Goal: Information Seeking & Learning: Learn about a topic

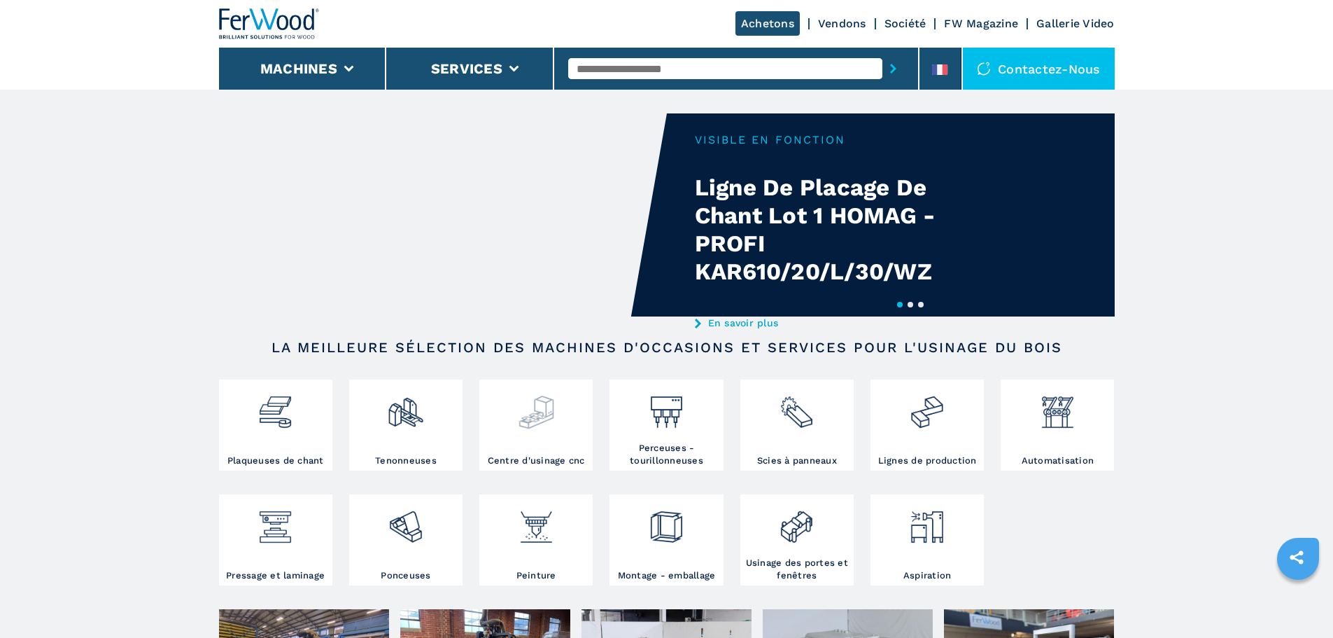
click at [543, 421] on img at bounding box center [536, 407] width 37 height 48
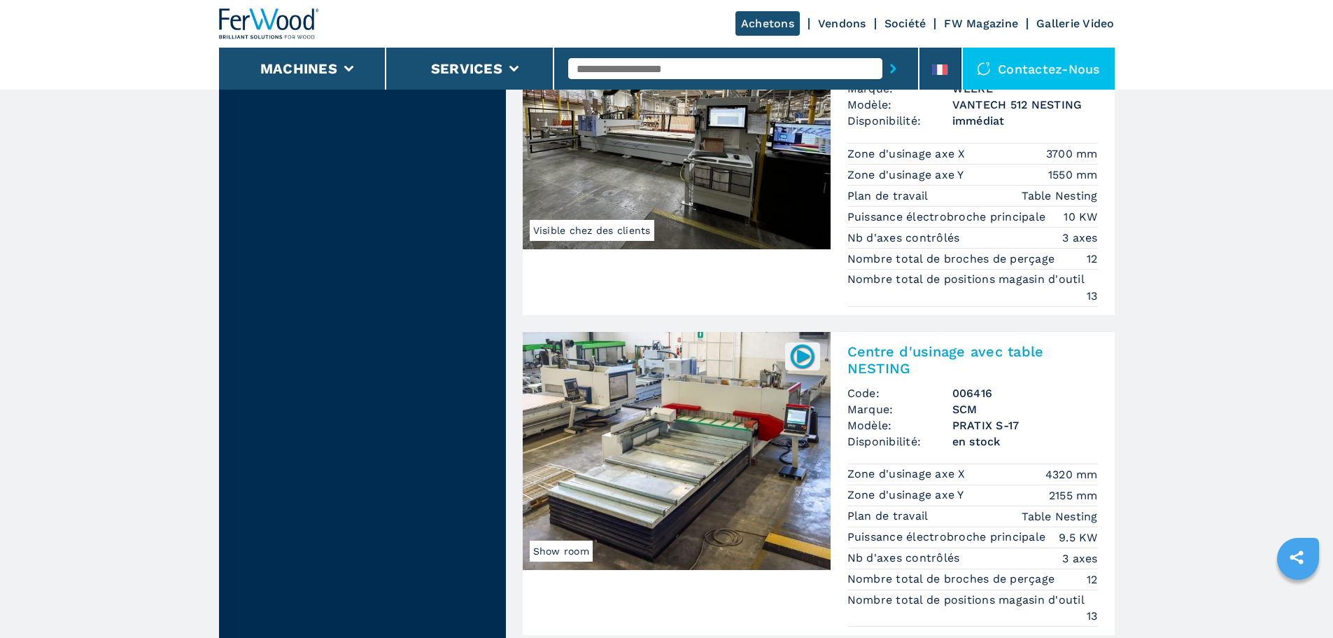
scroll to position [3619, 0]
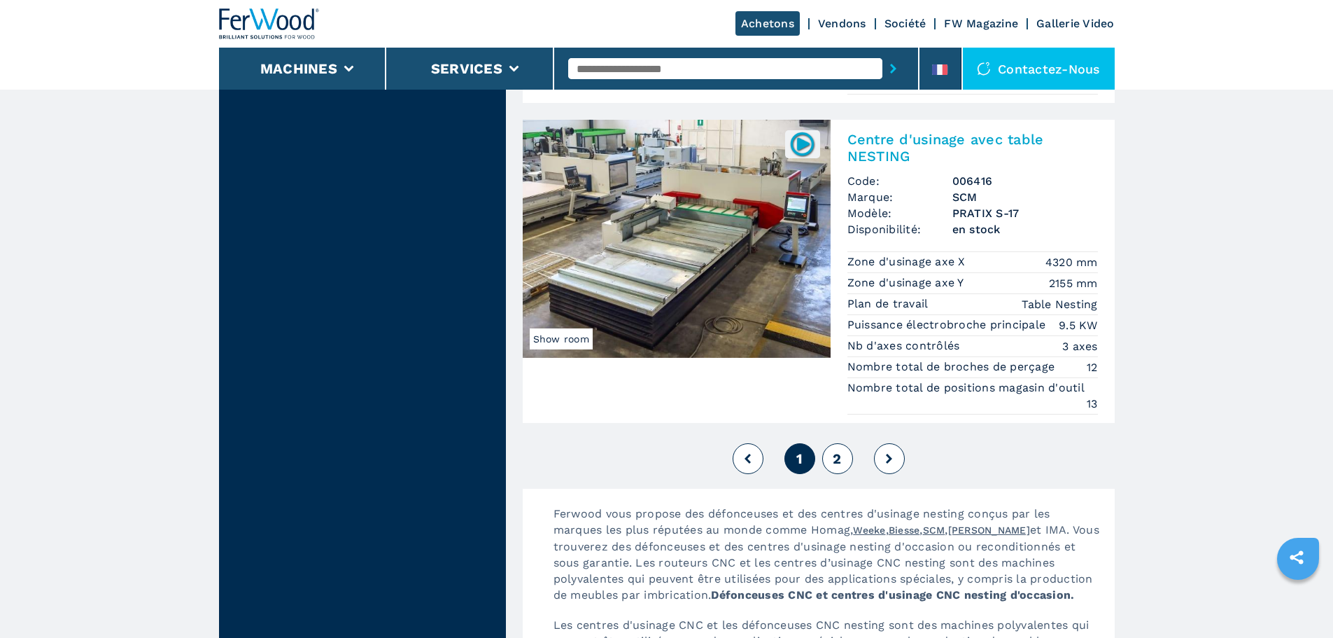
click at [782, 244] on img at bounding box center [677, 239] width 308 height 238
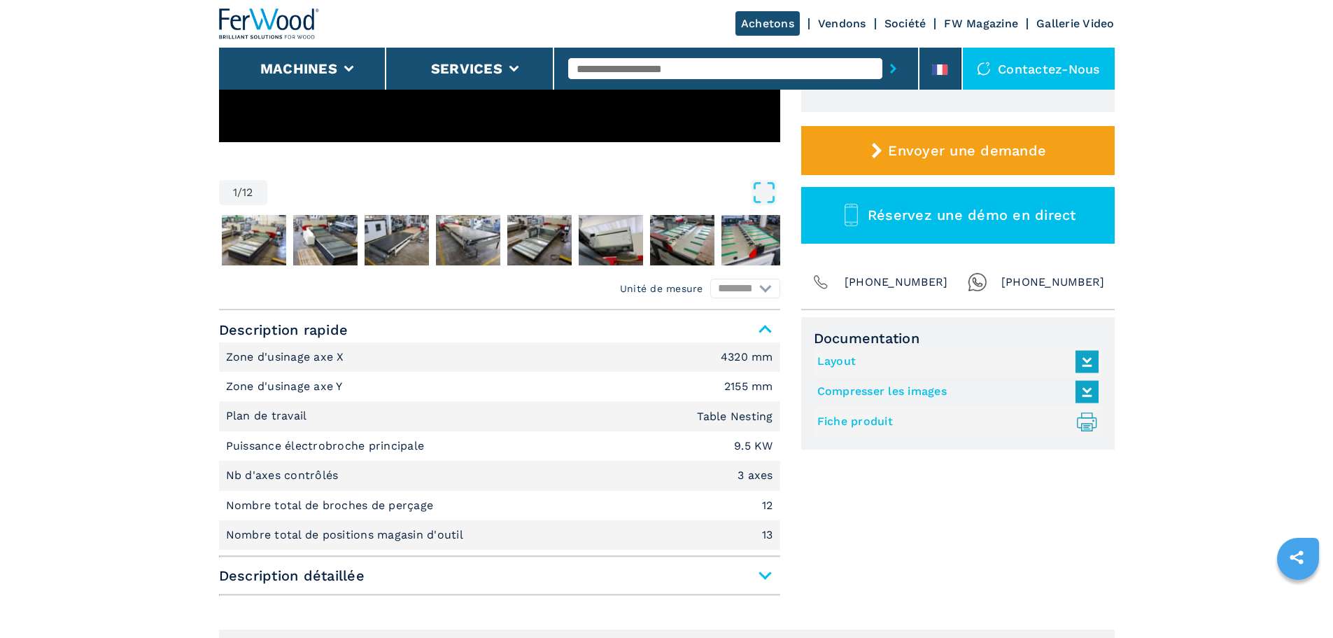
scroll to position [420, 0]
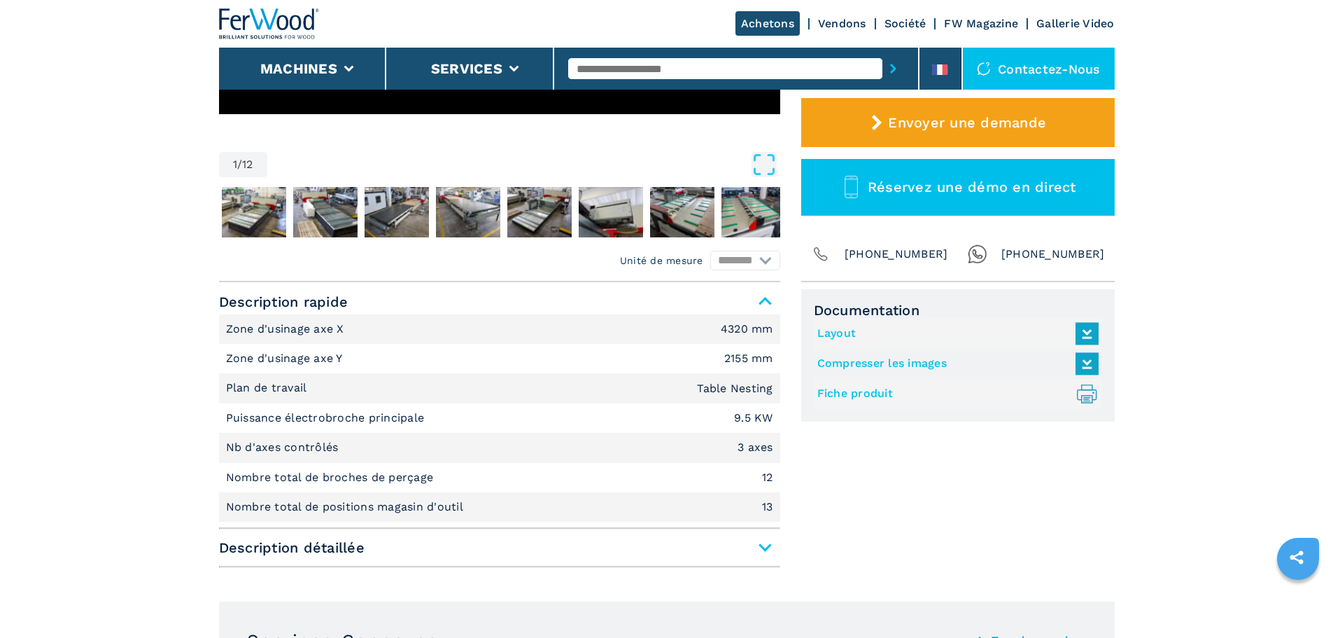
click at [764, 549] on span "Description détaillée" at bounding box center [499, 547] width 561 height 25
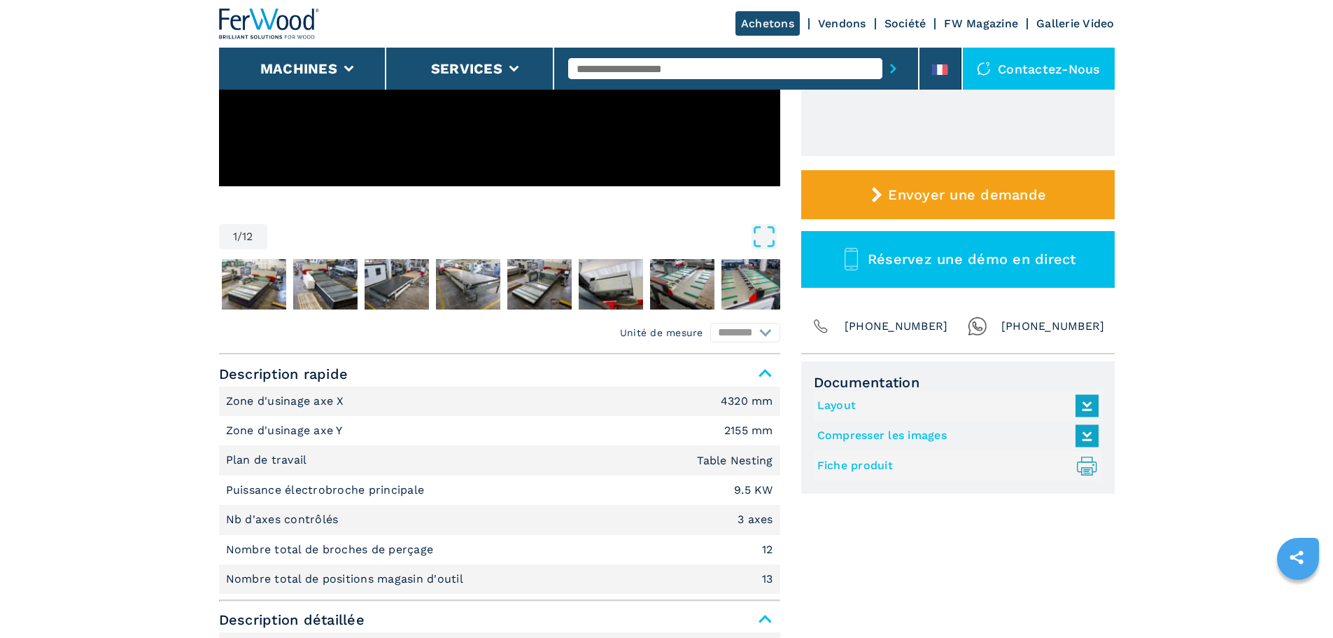
scroll to position [350, 0]
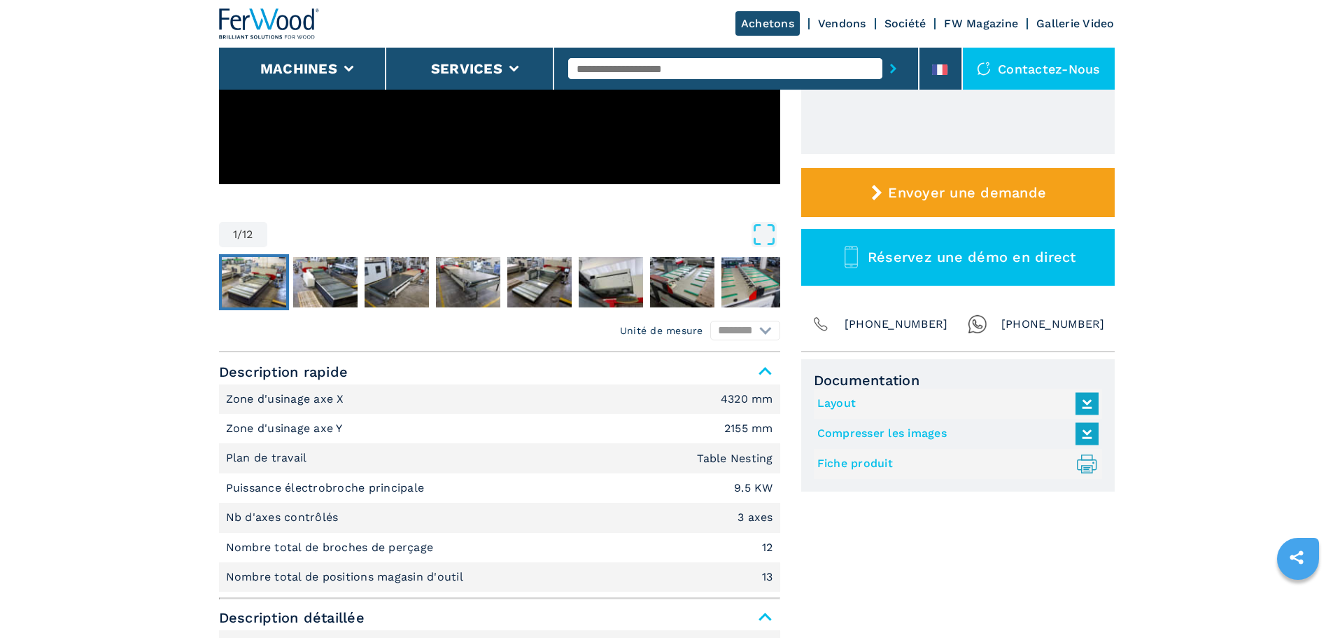
click at [255, 294] on img "Go to Slide 2" at bounding box center [254, 282] width 64 height 50
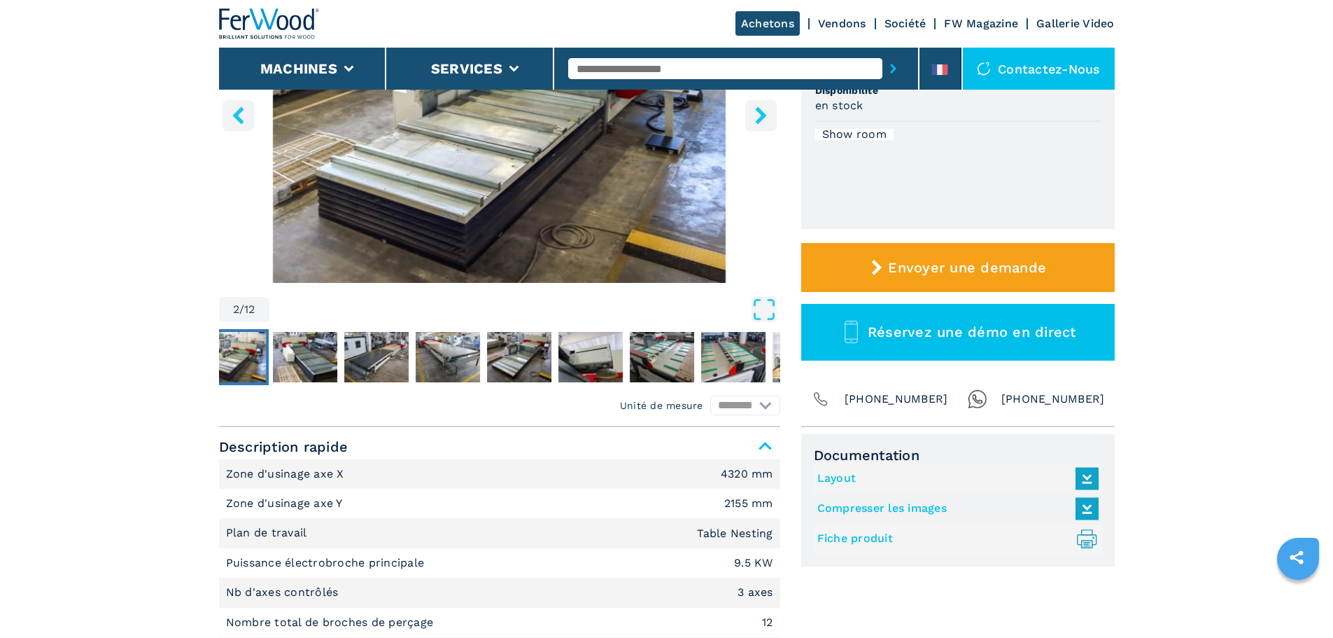
scroll to position [140, 0]
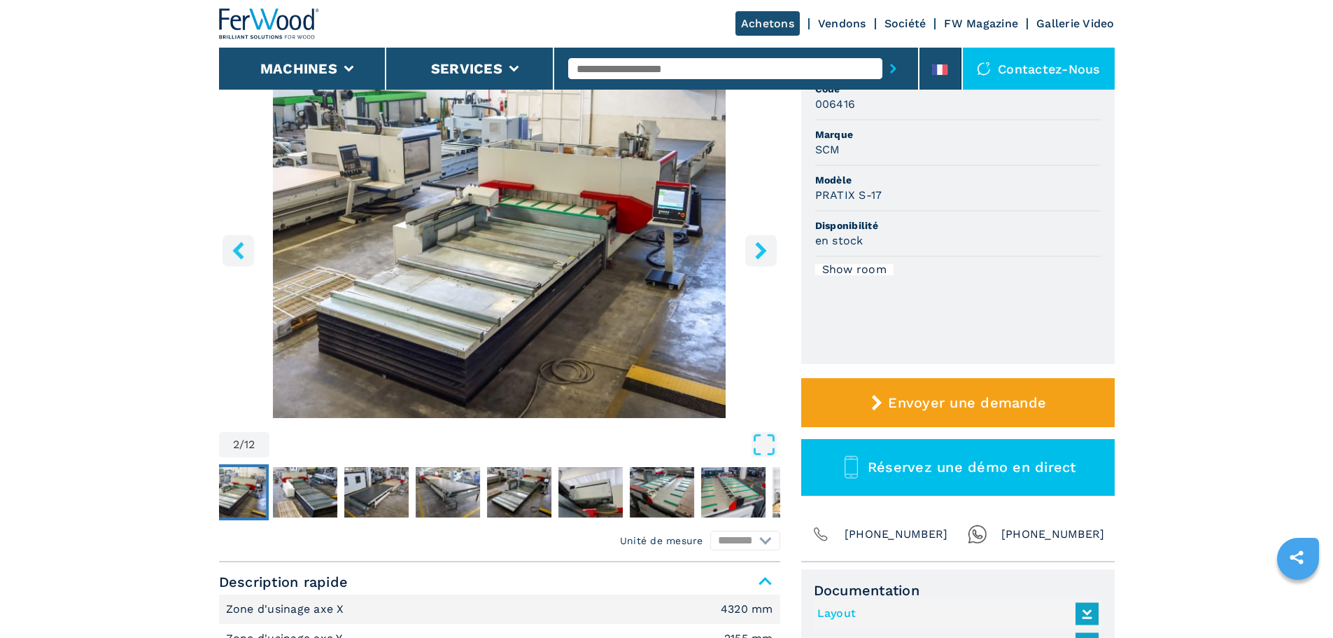
drag, startPoint x: 597, startPoint y: 267, endPoint x: 655, endPoint y: 278, distance: 59.2
click at [597, 266] on img "Go to Slide 2" at bounding box center [499, 247] width 561 height 339
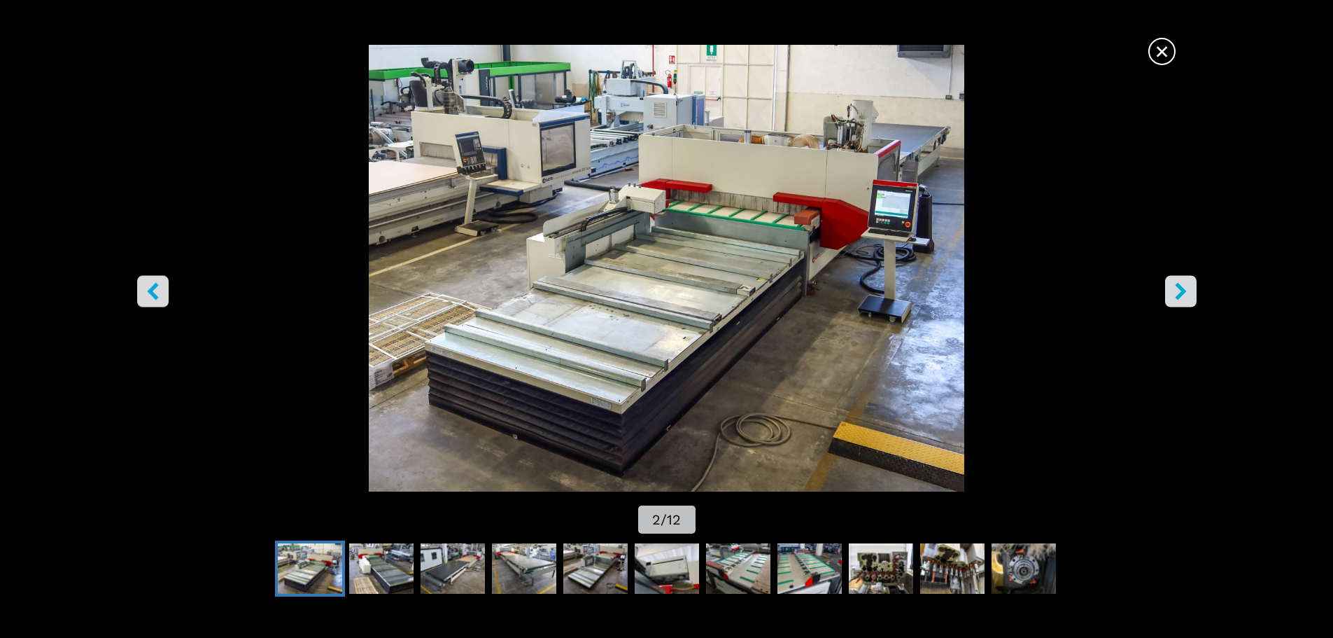
click at [1179, 288] on icon "right-button" at bounding box center [1180, 290] width 11 height 17
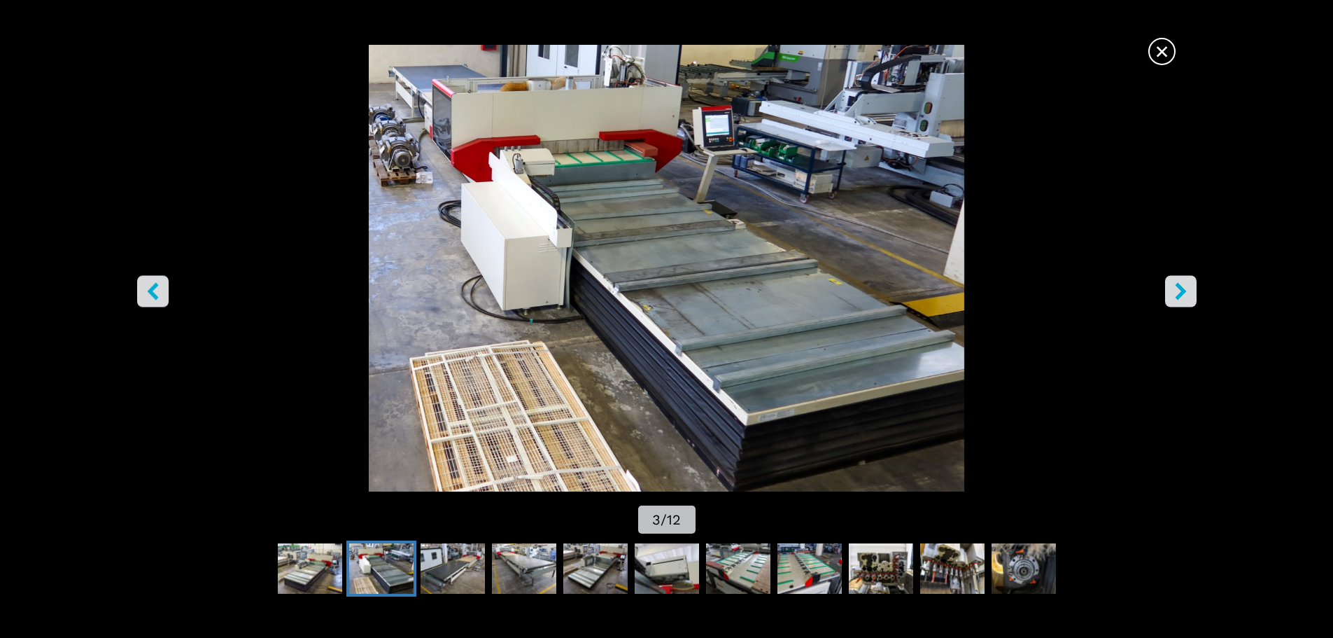
click at [1179, 288] on icon "right-button" at bounding box center [1180, 290] width 11 height 17
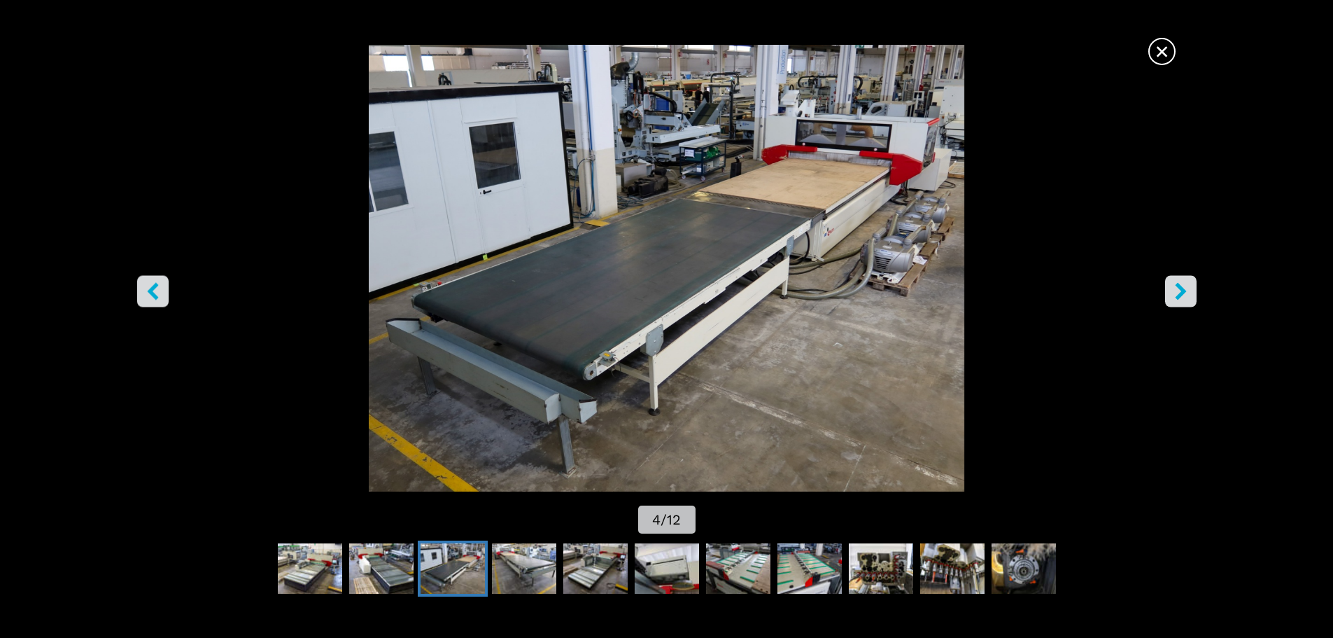
click at [1179, 288] on icon "right-button" at bounding box center [1180, 290] width 11 height 17
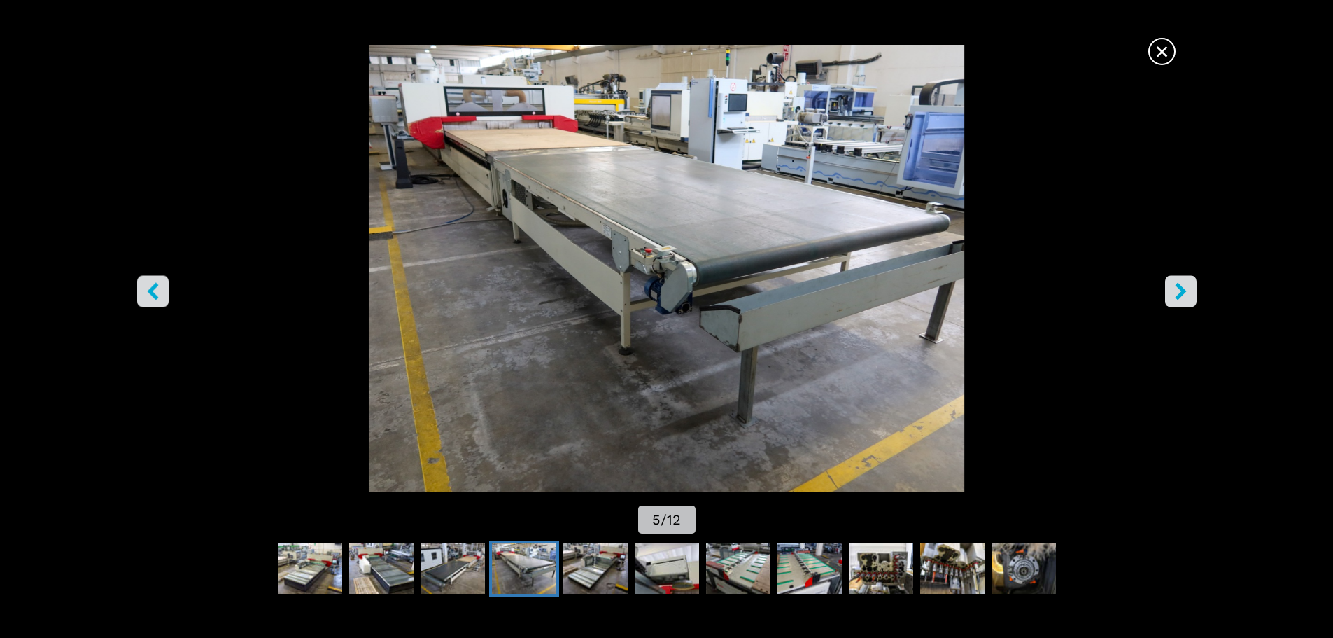
click at [1179, 288] on icon "right-button" at bounding box center [1180, 290] width 11 height 17
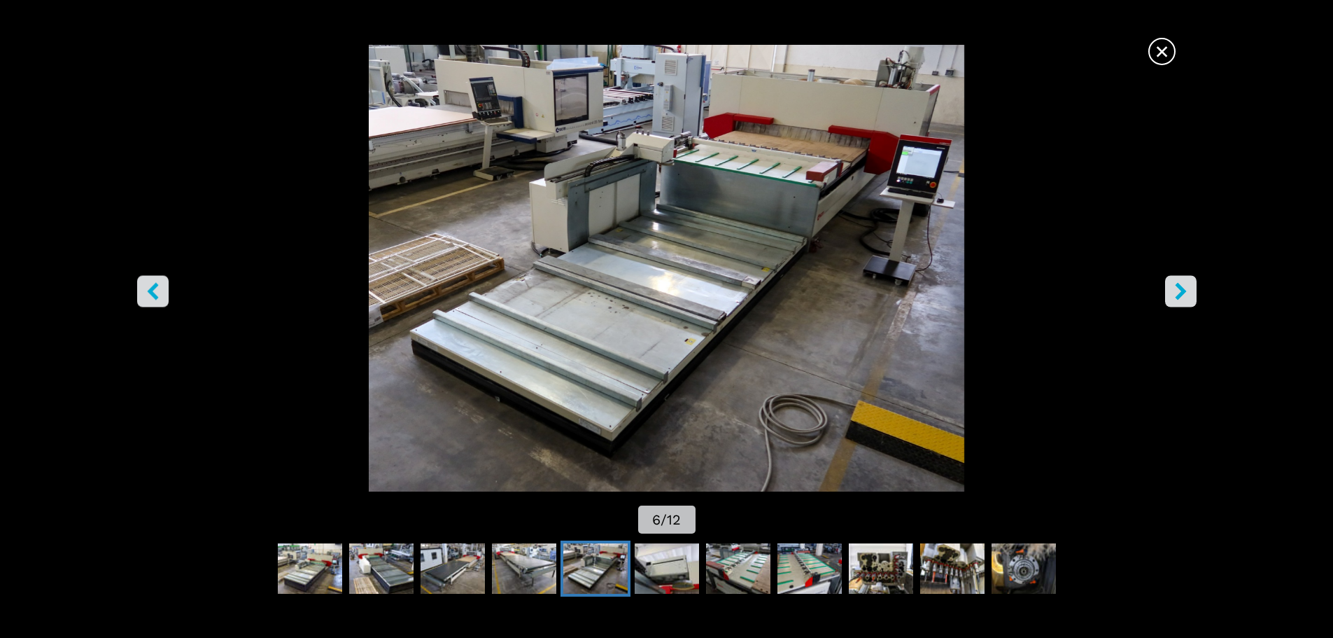
click at [1179, 288] on icon "right-button" at bounding box center [1180, 290] width 11 height 17
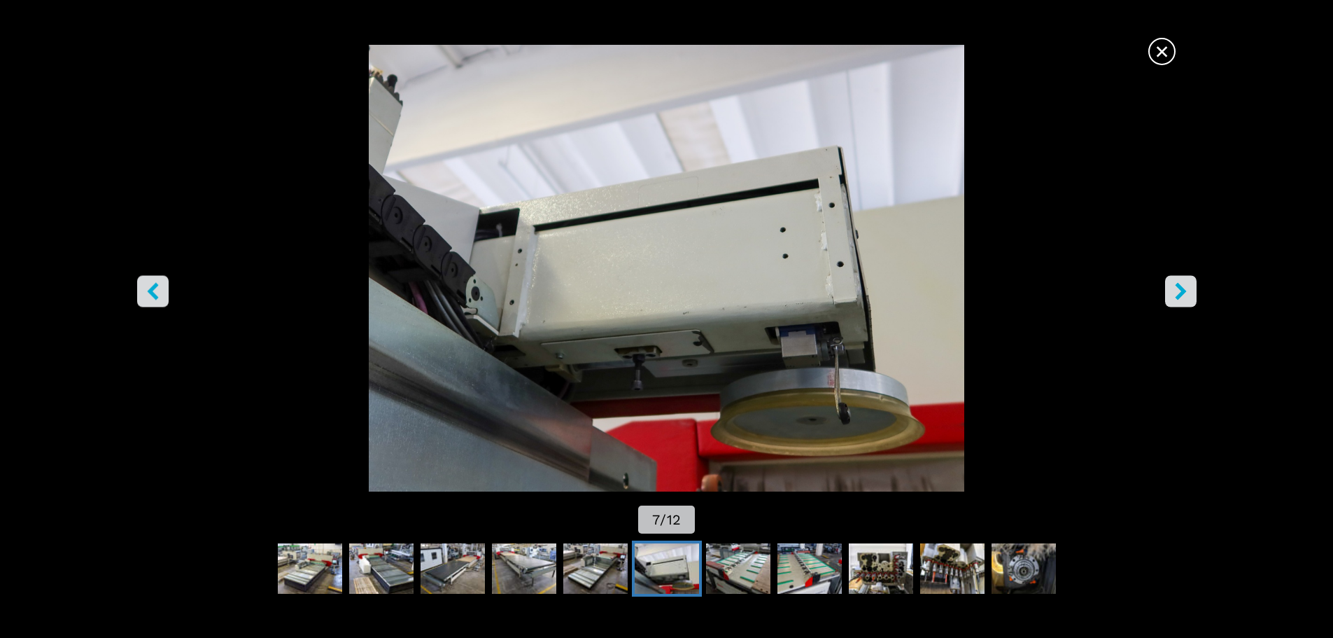
click at [1185, 297] on icon "right-button" at bounding box center [1180, 290] width 17 height 17
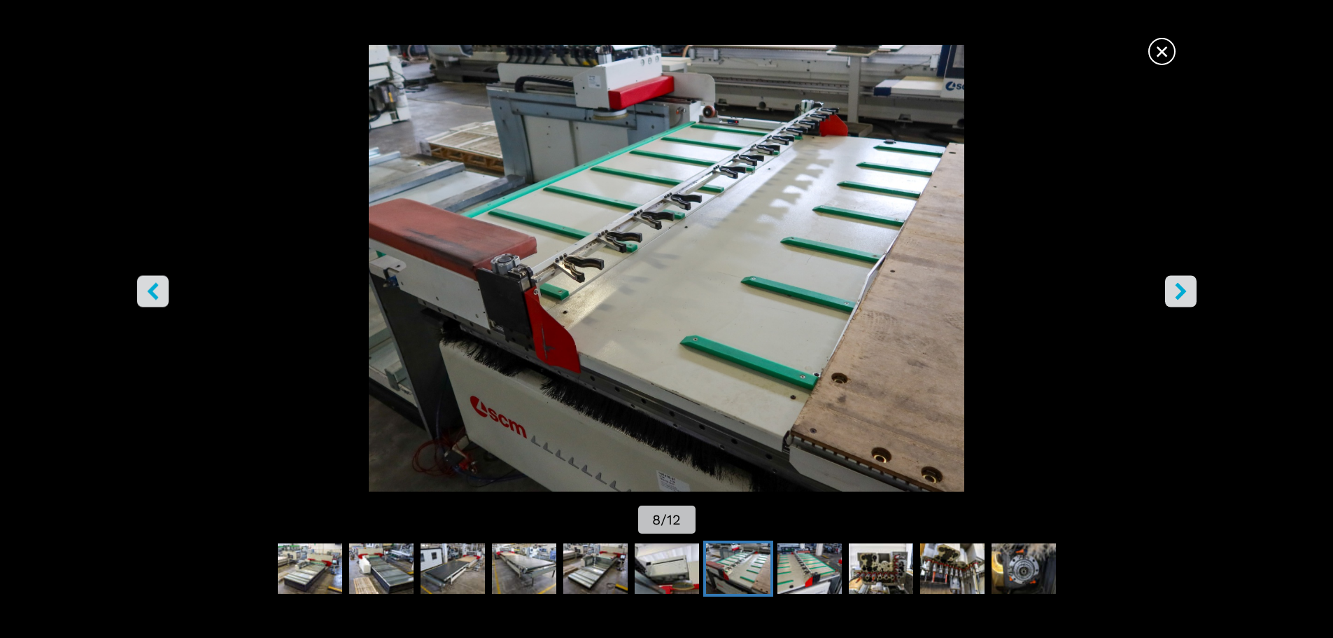
click at [1185, 297] on icon "right-button" at bounding box center [1180, 290] width 17 height 17
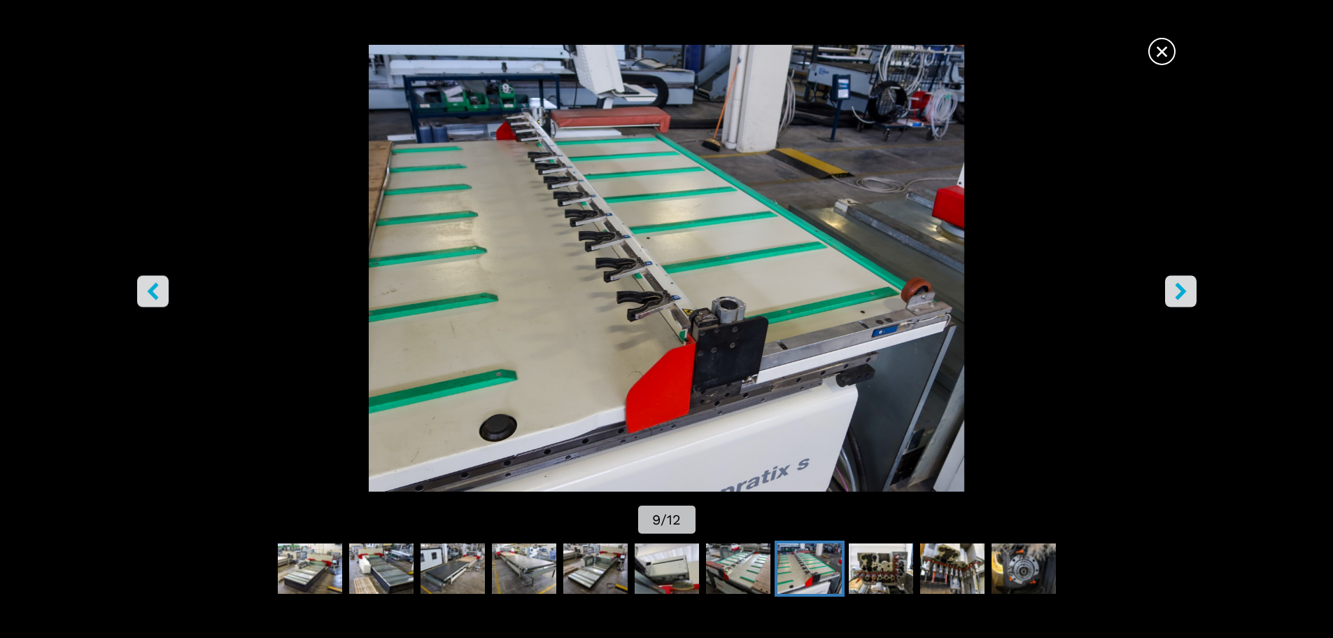
click at [1185, 297] on icon "right-button" at bounding box center [1180, 290] width 17 height 17
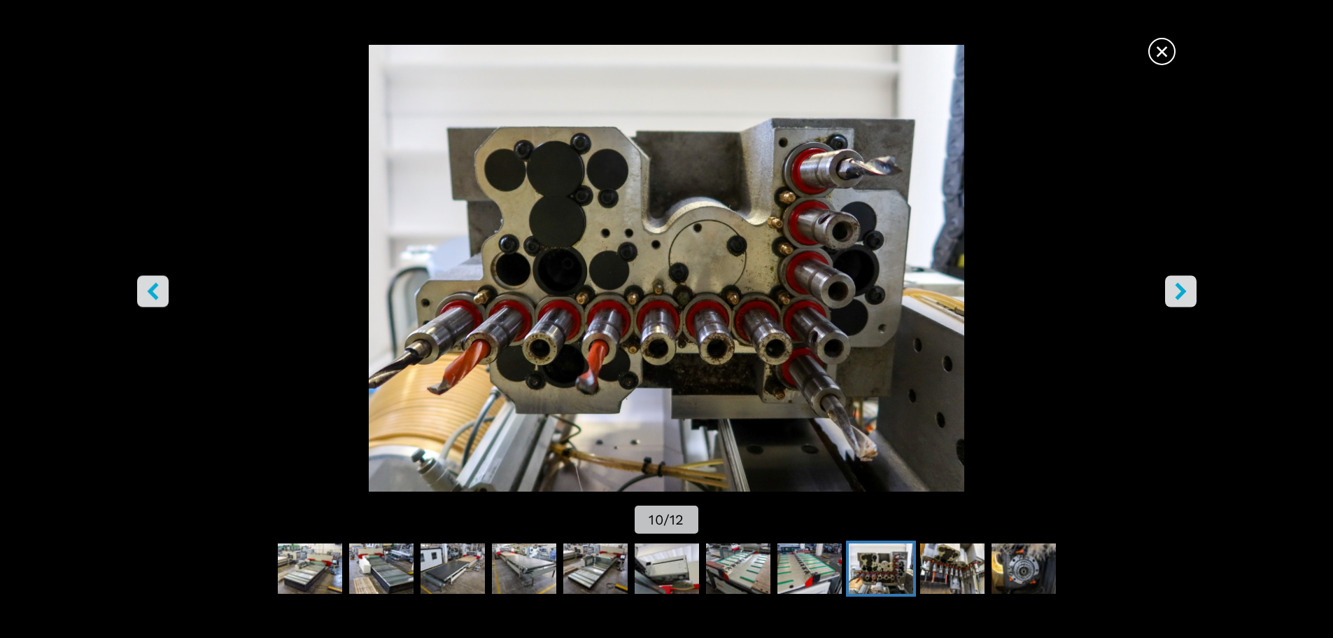
click at [1175, 307] on button "right-button" at bounding box center [1180, 290] width 31 height 31
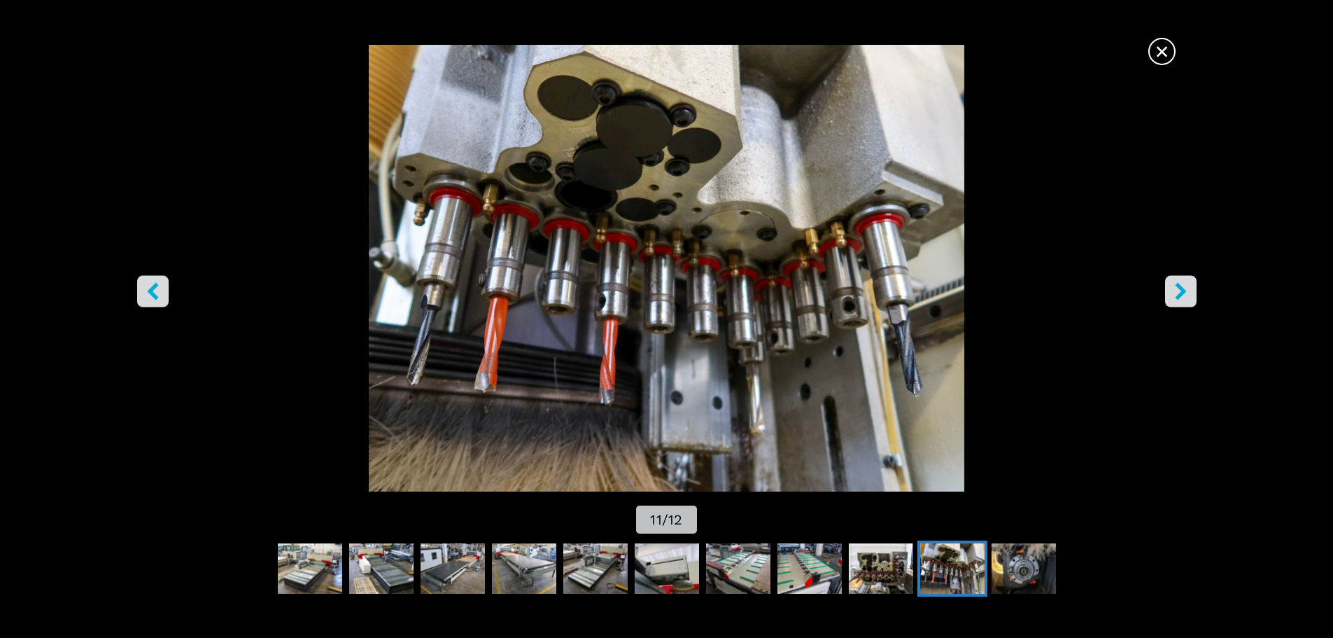
click at [1175, 304] on button "right-button" at bounding box center [1180, 290] width 31 height 31
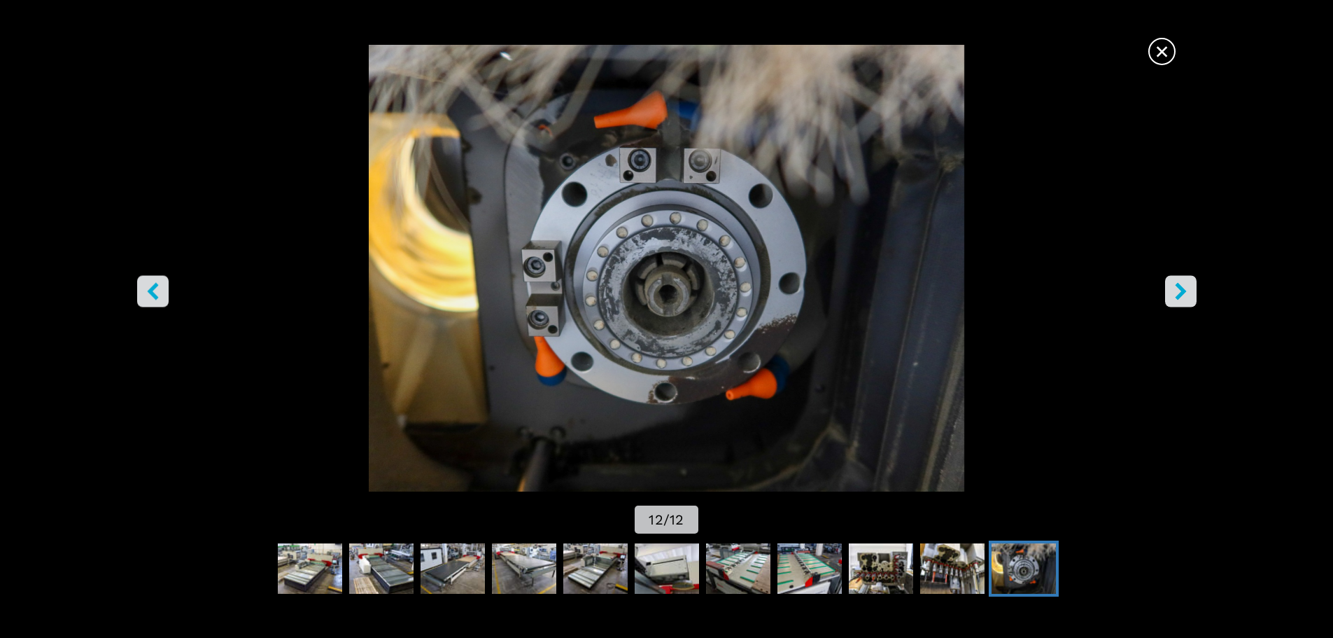
click at [1179, 302] on button "right-button" at bounding box center [1180, 290] width 31 height 31
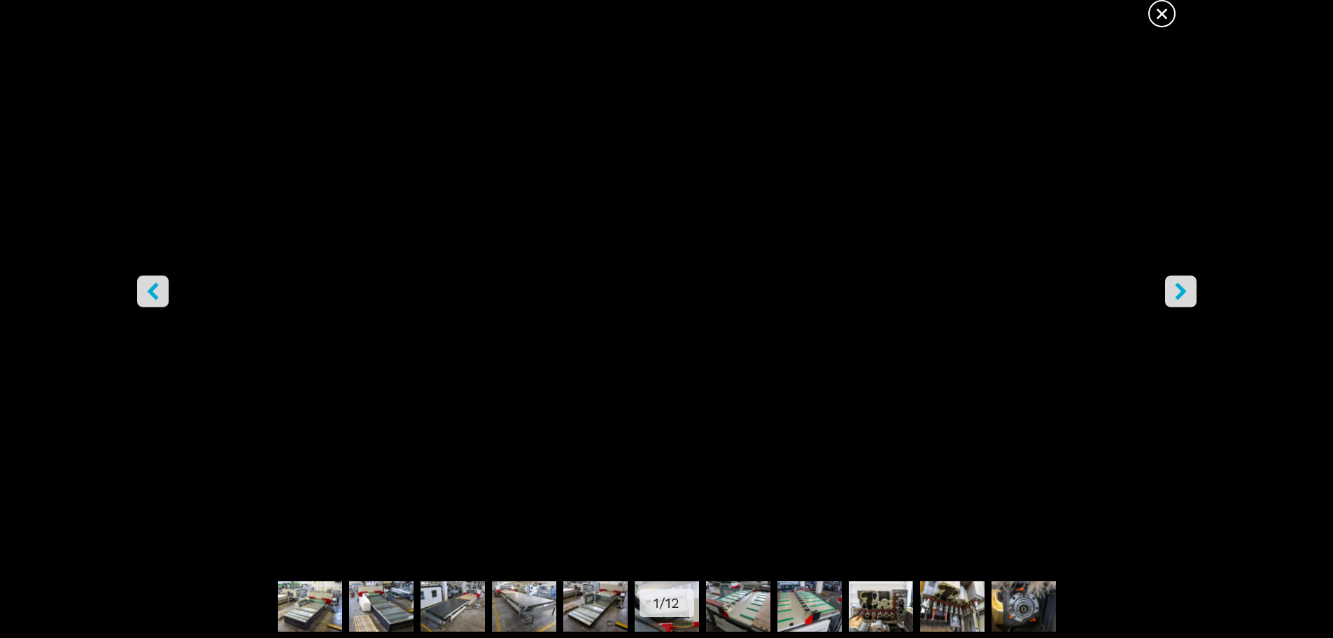
click at [1179, 302] on button "right-button" at bounding box center [1180, 290] width 31 height 31
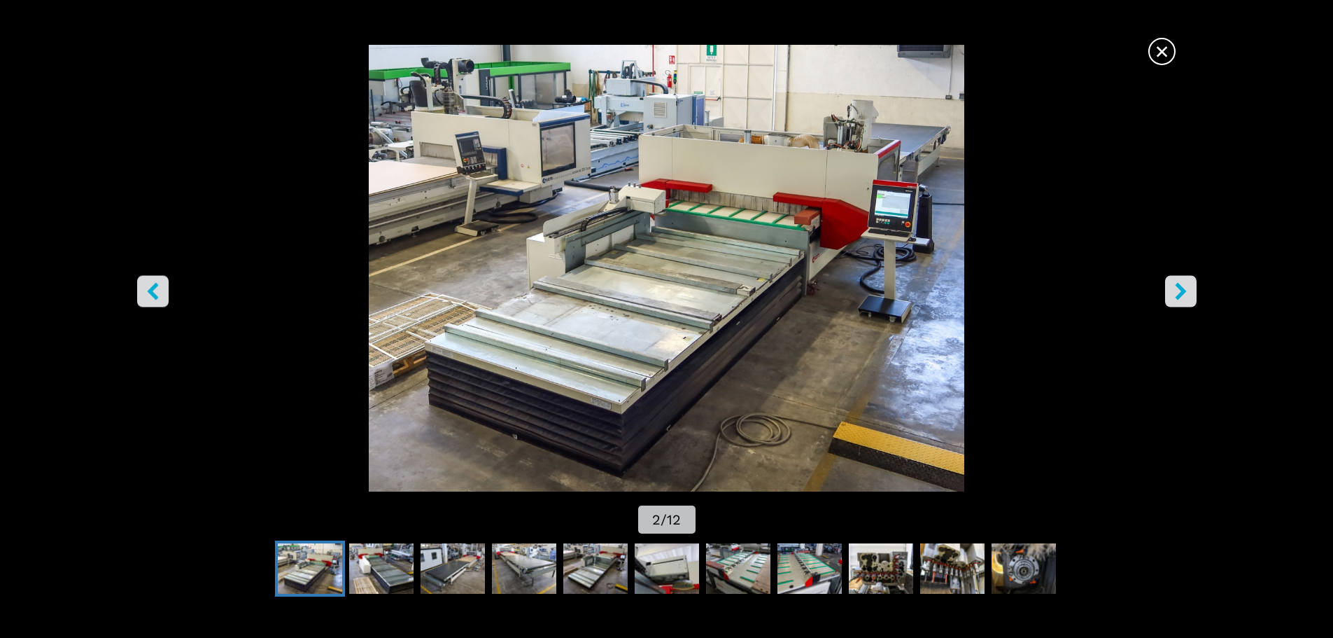
click at [153, 293] on icon "left-button" at bounding box center [152, 290] width 11 height 17
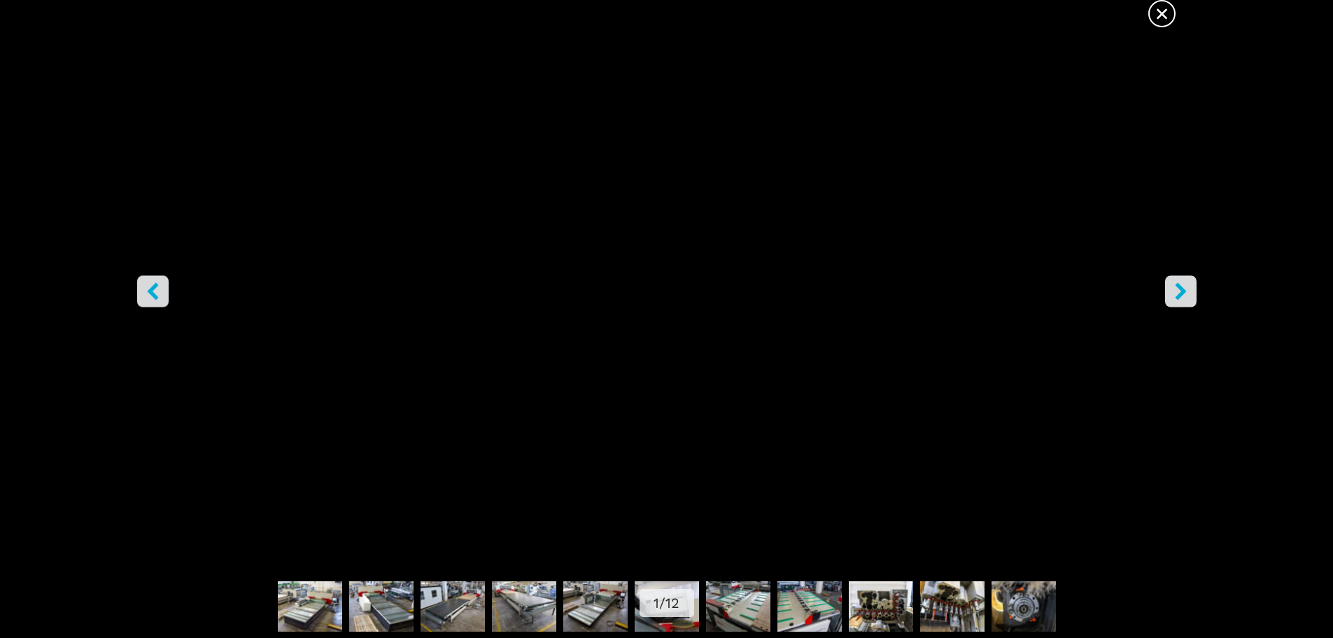
click at [1163, 10] on span "×" at bounding box center [1162, 11] width 24 height 24
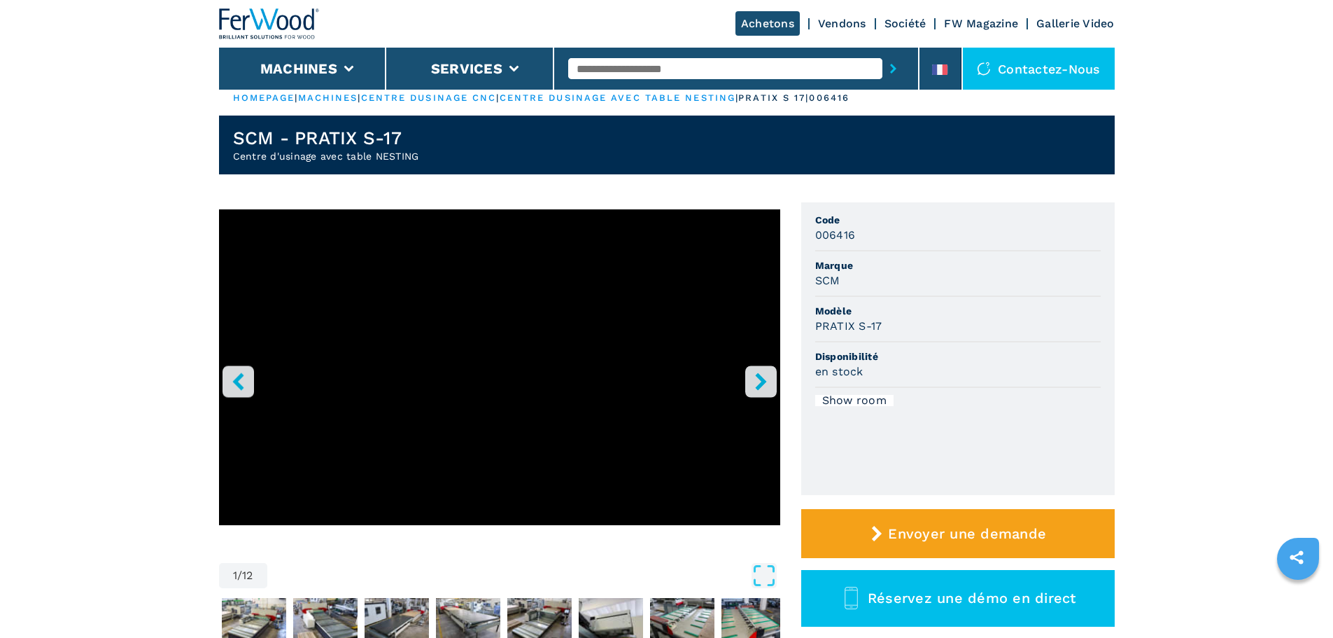
scroll to position [0, 0]
